Goal: Find specific page/section: Find specific page/section

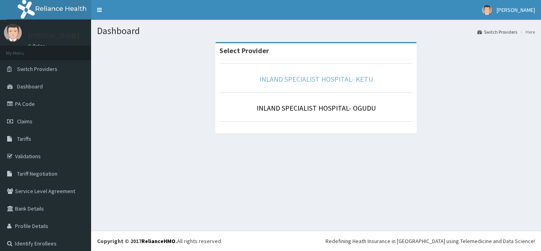
click at [358, 82] on link "INLAND SPECIALIST HOSPITAL- KETU" at bounding box center [317, 78] width 114 height 9
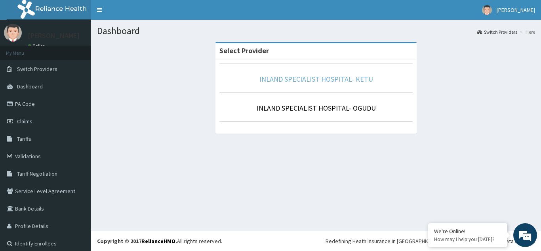
click at [319, 76] on link "INLAND SPECIALIST HOSPITAL- KETU" at bounding box center [317, 78] width 114 height 9
